Goal: Information Seeking & Learning: Learn about a topic

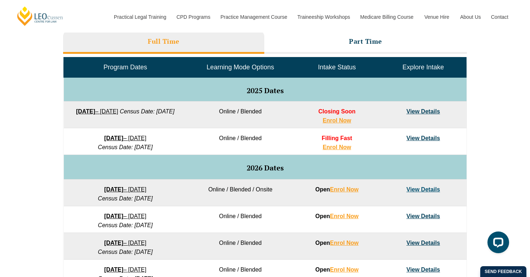
scroll to position [372, 0]
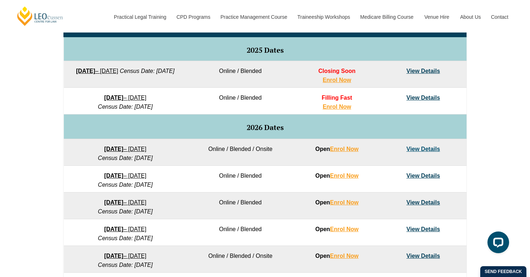
click at [340, 98] on span "Filling Fast" at bounding box center [337, 97] width 30 height 6
click at [417, 98] on link "View Details" at bounding box center [423, 97] width 34 height 6
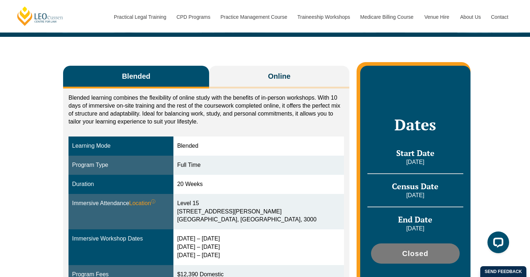
scroll to position [96, 0]
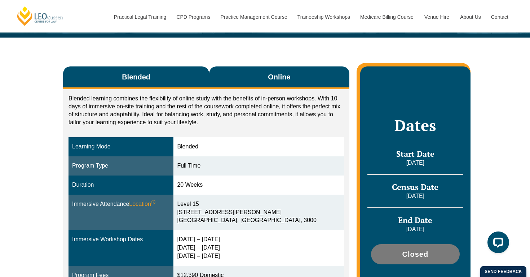
click at [282, 80] on span "Online" at bounding box center [279, 77] width 22 height 10
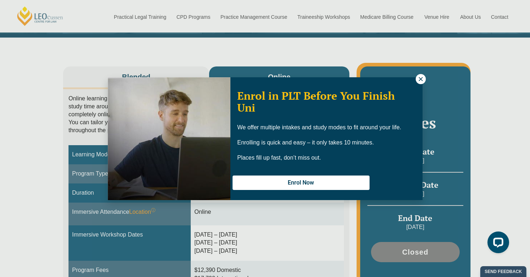
click at [420, 80] on icon at bounding box center [421, 79] width 4 height 4
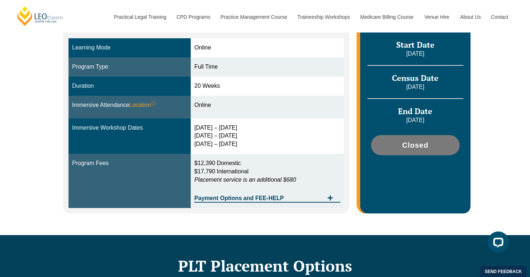
scroll to position [300, 0]
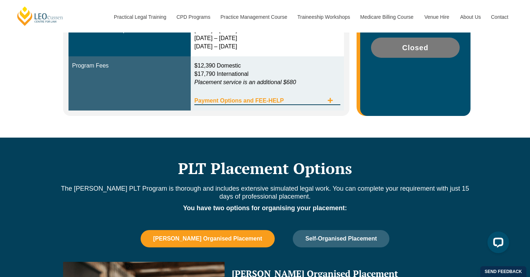
click at [331, 101] on icon "Tabs. Open items with Enter or Space, close with Escape and navigate using the …" at bounding box center [330, 100] width 6 height 6
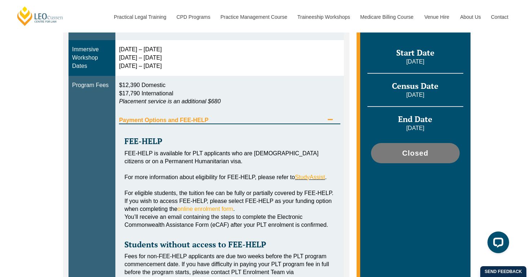
scroll to position [296, 0]
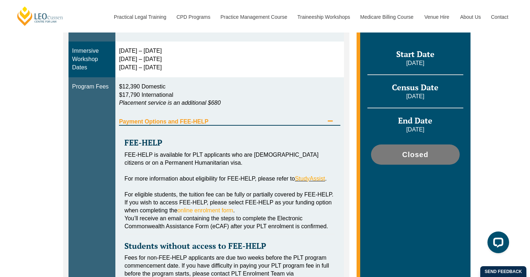
click at [330, 119] on icon "Tabs. Open items with Enter or Space, close with Escape and navigate using the …" at bounding box center [330, 121] width 6 height 6
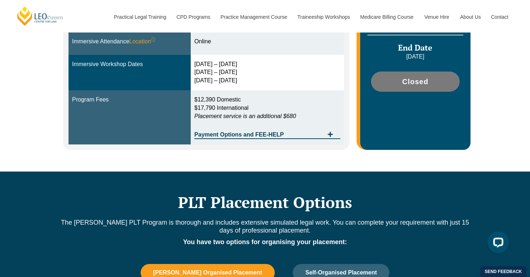
scroll to position [266, 0]
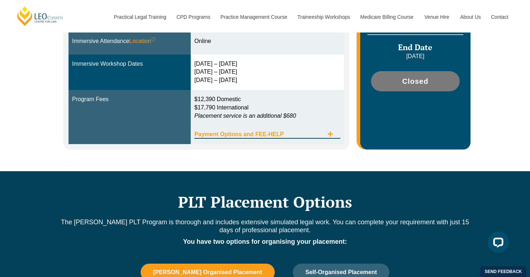
click at [331, 131] on icon "Tabs. Open items with Enter or Space, close with Escape and navigate using the …" at bounding box center [330, 134] width 6 height 6
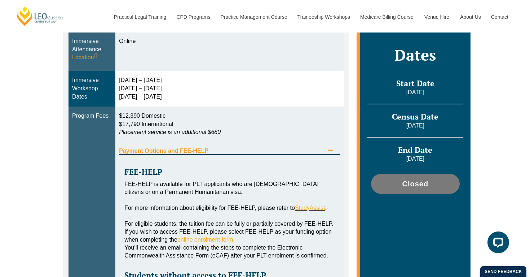
click at [329, 140] on div "$12,390 Domestic $17,790 International Placement service is an additional $680" at bounding box center [229, 126] width 221 height 28
click at [328, 148] on icon "Tabs. Open items with Enter or Space, close with Escape and navigate using the …" at bounding box center [330, 150] width 6 height 6
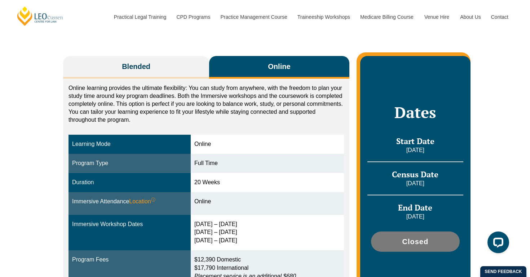
scroll to position [106, 0]
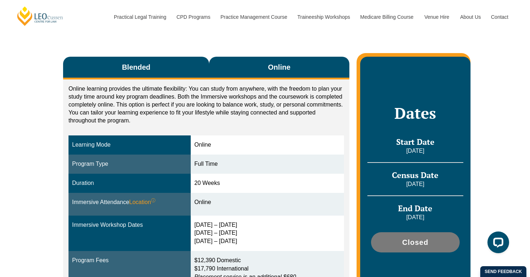
click at [179, 62] on button "Blended" at bounding box center [136, 68] width 146 height 23
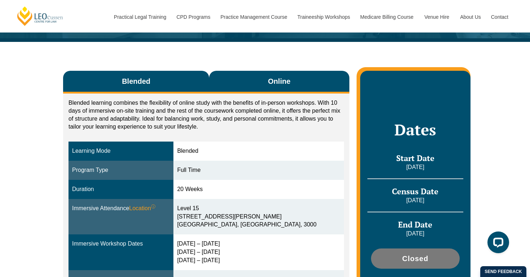
scroll to position [92, 0]
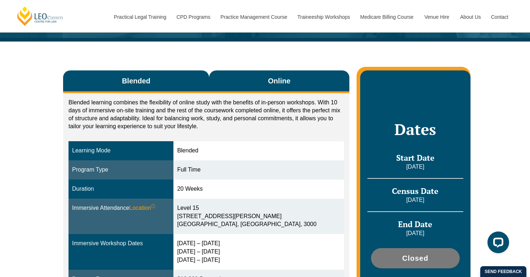
click at [242, 86] on button "Online" at bounding box center [279, 81] width 140 height 23
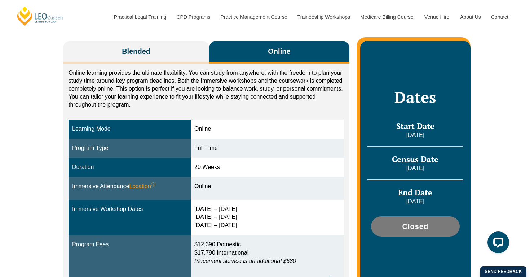
scroll to position [113, 0]
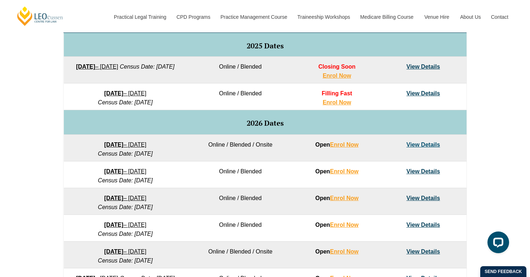
scroll to position [376, 0]
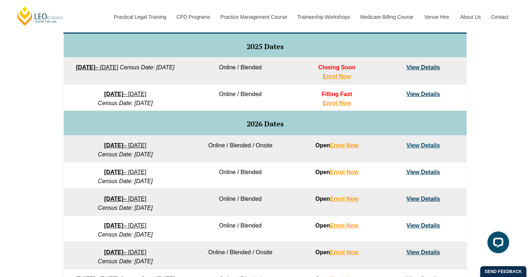
click at [413, 144] on link "View Details" at bounding box center [423, 145] width 34 height 6
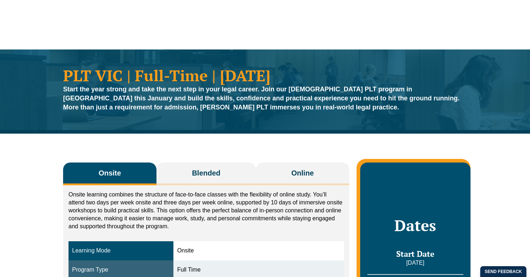
click at [289, 178] on button "Online" at bounding box center [302, 173] width 93 height 23
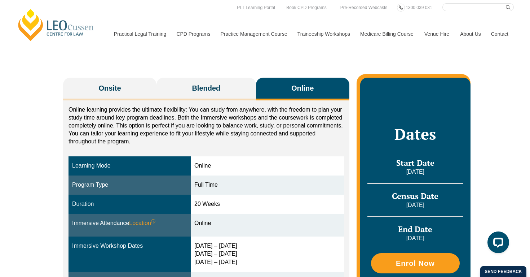
scroll to position [85, 0]
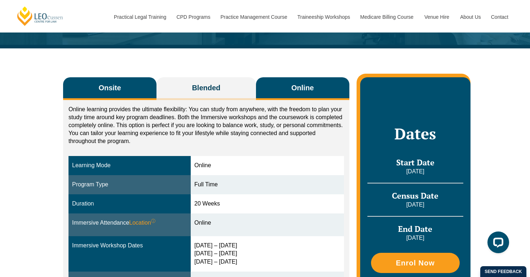
click at [127, 88] on button "Onsite" at bounding box center [109, 88] width 93 height 23
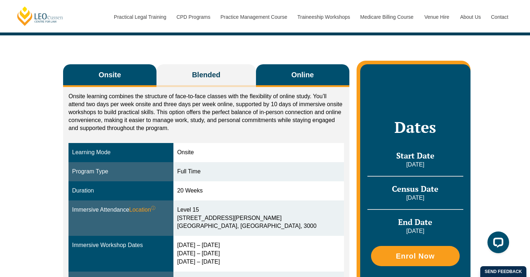
scroll to position [97, 0]
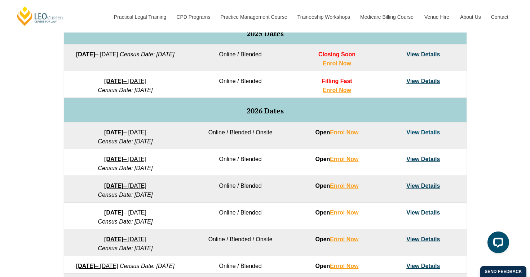
scroll to position [390, 0]
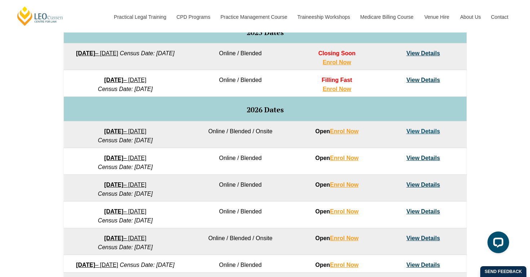
click at [425, 131] on link "View Details" at bounding box center [423, 131] width 34 height 6
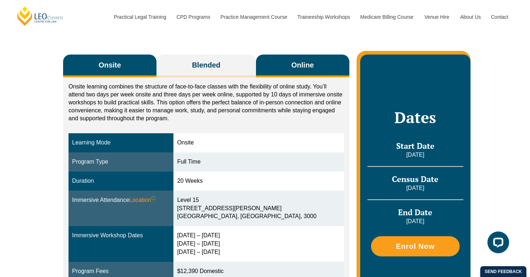
click at [289, 73] on button "Online" at bounding box center [302, 65] width 93 height 23
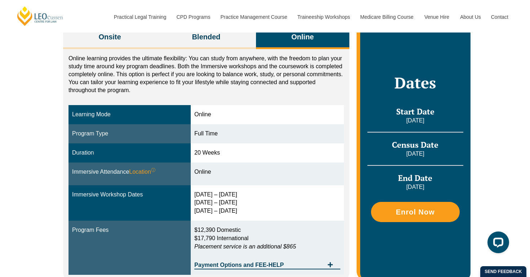
scroll to position [136, 0]
